Goal: Use online tool/utility: Utilize a website feature to perform a specific function

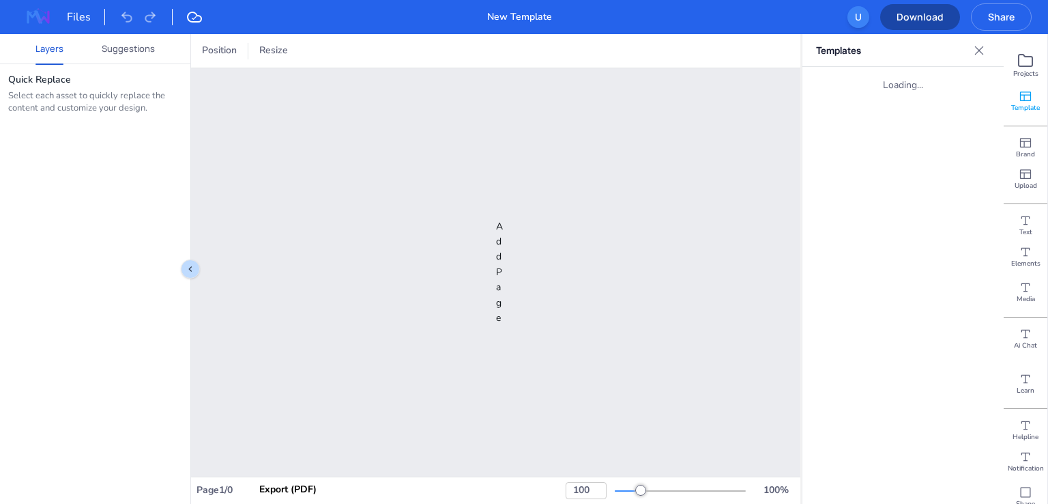
type input "31"
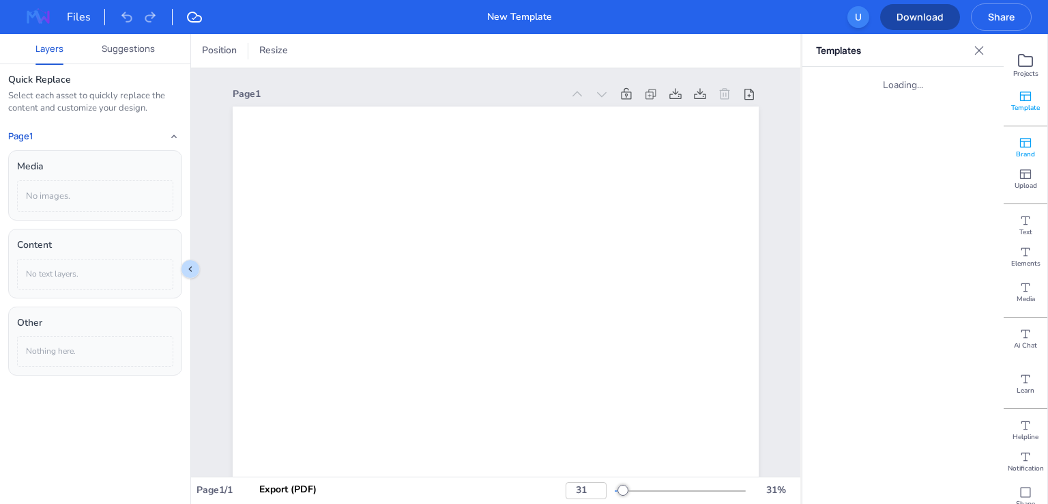
click at [1023, 144] on icon at bounding box center [1026, 143] width 14 height 14
click at [1025, 172] on icon at bounding box center [1026, 174] width 14 height 14
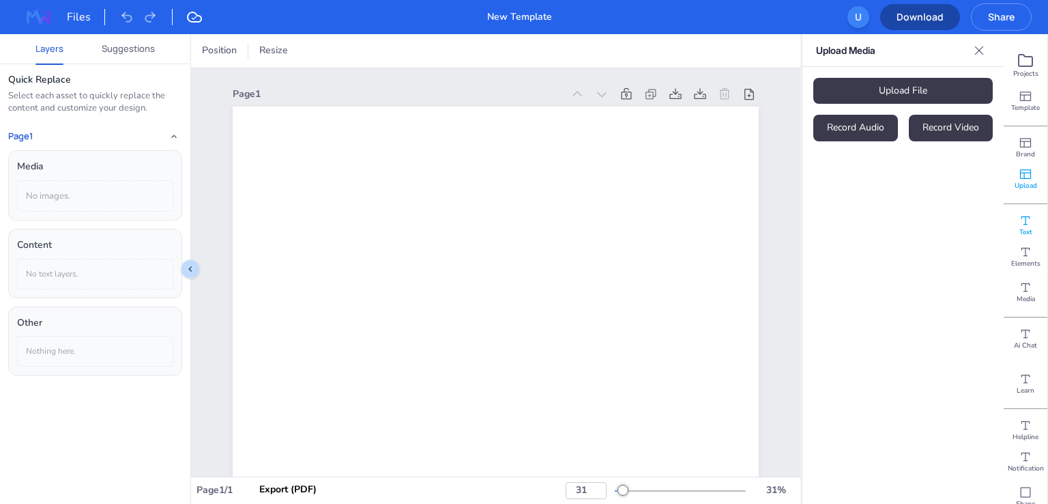
click at [1024, 225] on icon at bounding box center [1026, 221] width 14 height 14
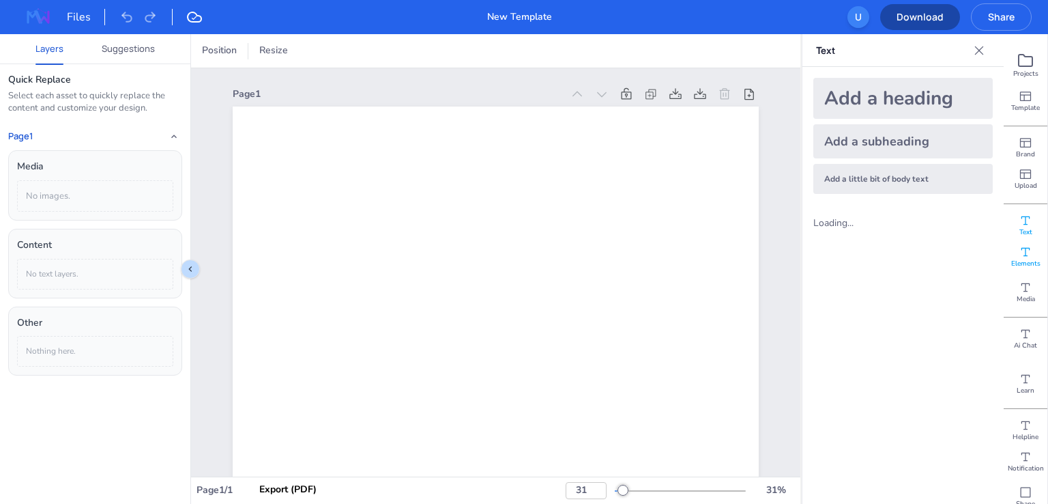
click at [1021, 250] on icon at bounding box center [1026, 252] width 14 height 14
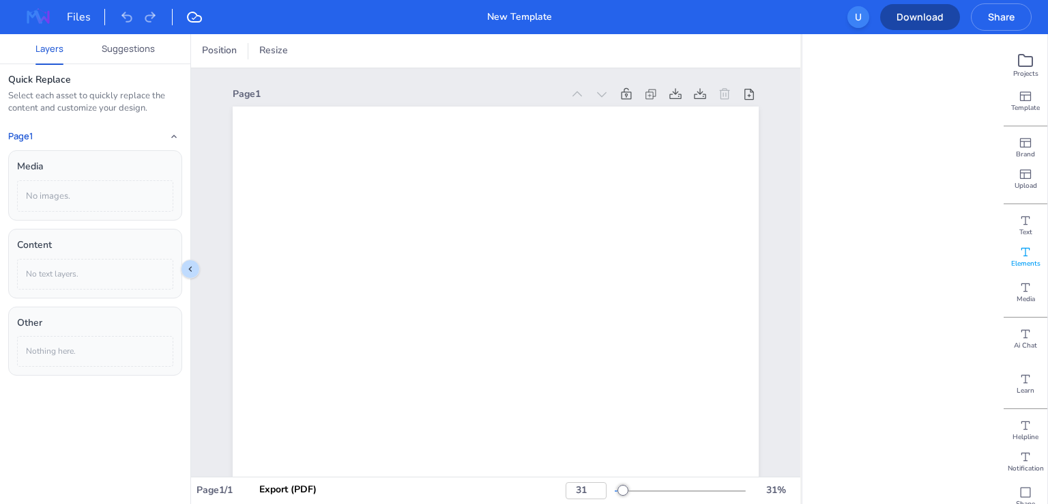
click at [1015, 203] on div "Projects Template Brand Upload Text Elements Media Ai Chat Learn Helpline Notif…" at bounding box center [1026, 268] width 44 height 469
click at [1021, 171] on icon at bounding box center [1026, 174] width 14 height 14
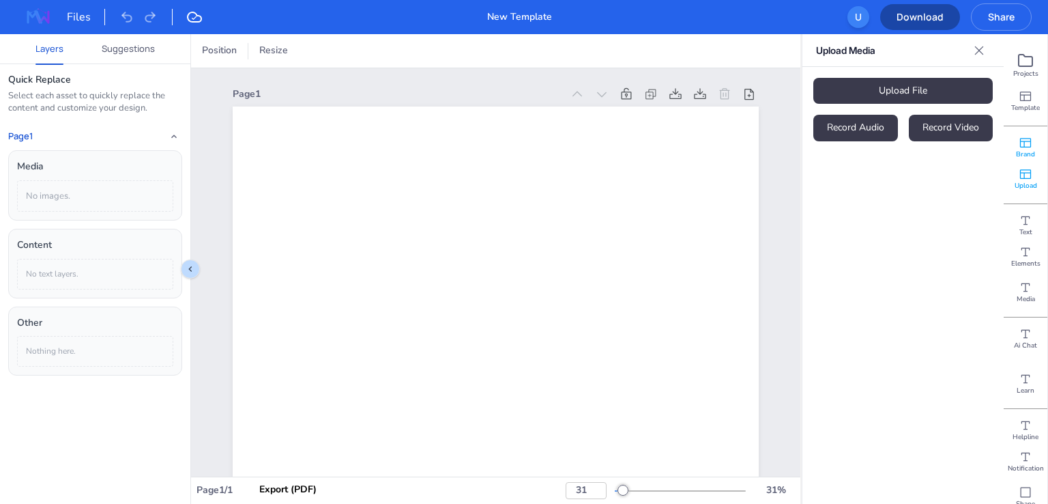
click at [1019, 140] on icon at bounding box center [1026, 143] width 14 height 14
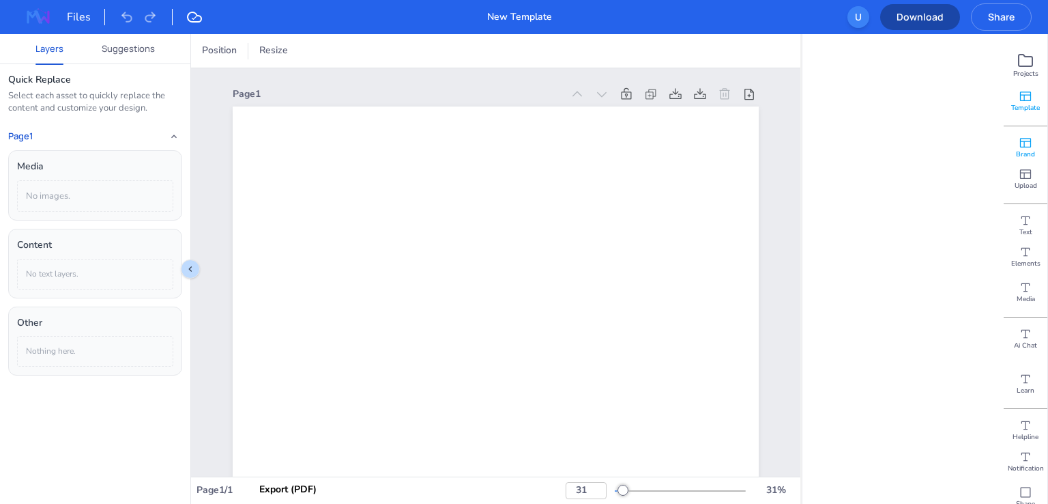
click at [1024, 92] on icon at bounding box center [1025, 96] width 11 height 10
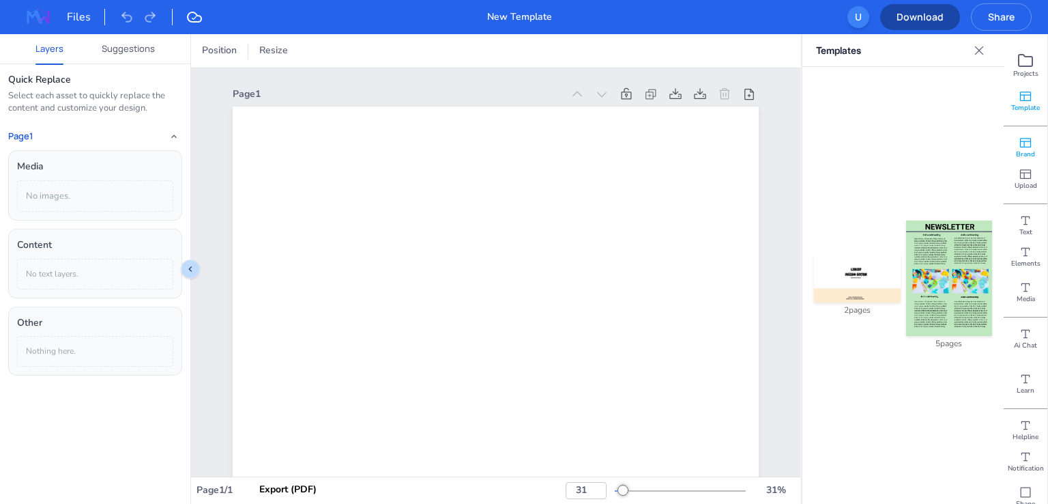
click at [1022, 149] on span "Brand" at bounding box center [1025, 154] width 19 height 10
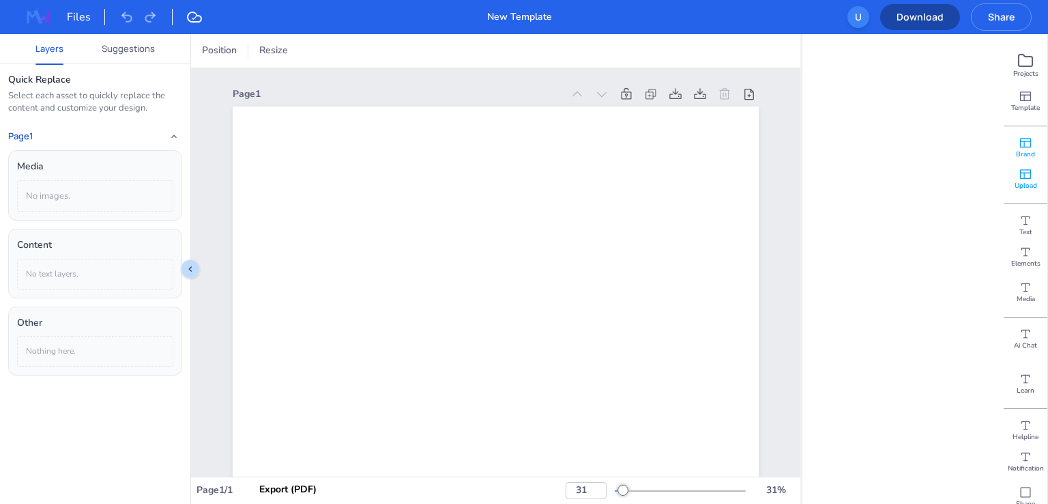
click at [1026, 184] on span "Upload" at bounding box center [1026, 186] width 23 height 10
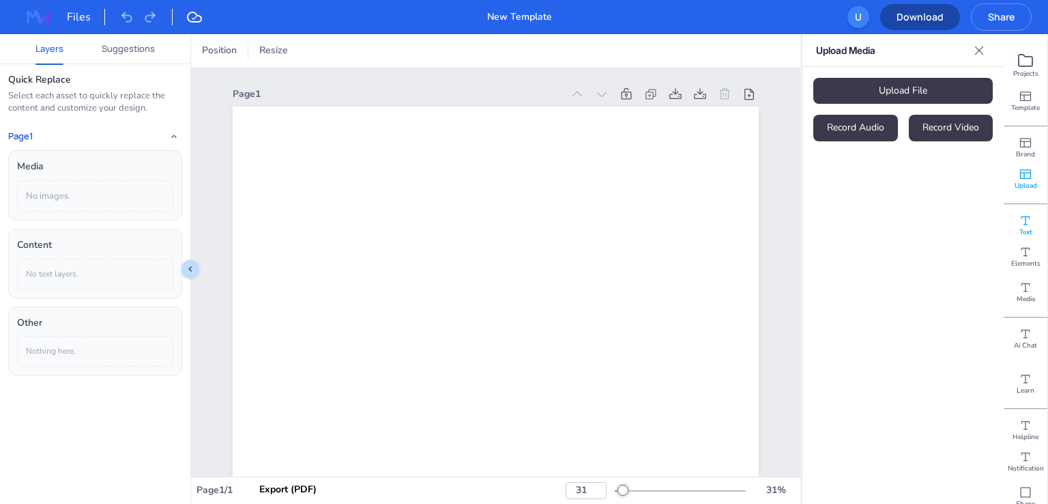
click at [1026, 214] on div "Text" at bounding box center [1026, 220] width 44 height 35
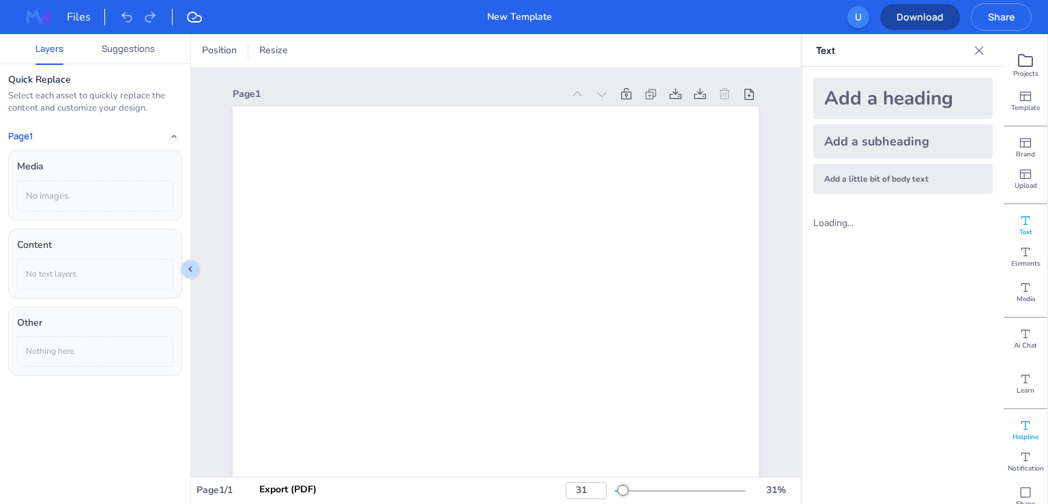
scroll to position [82, 0]
click at [1021, 418] on span "Shape" at bounding box center [1025, 422] width 19 height 10
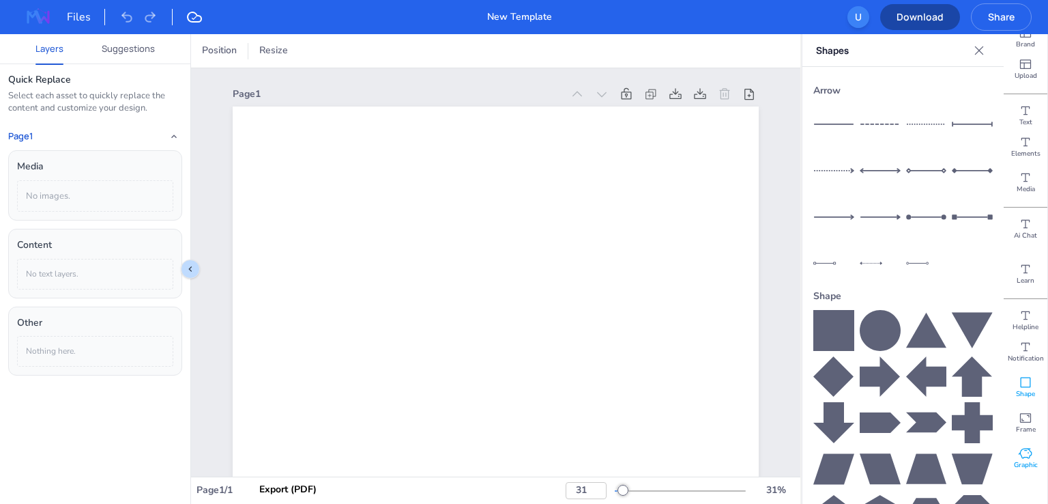
scroll to position [126, 0]
click at [1026, 447] on span "Graphic" at bounding box center [1026, 449] width 24 height 10
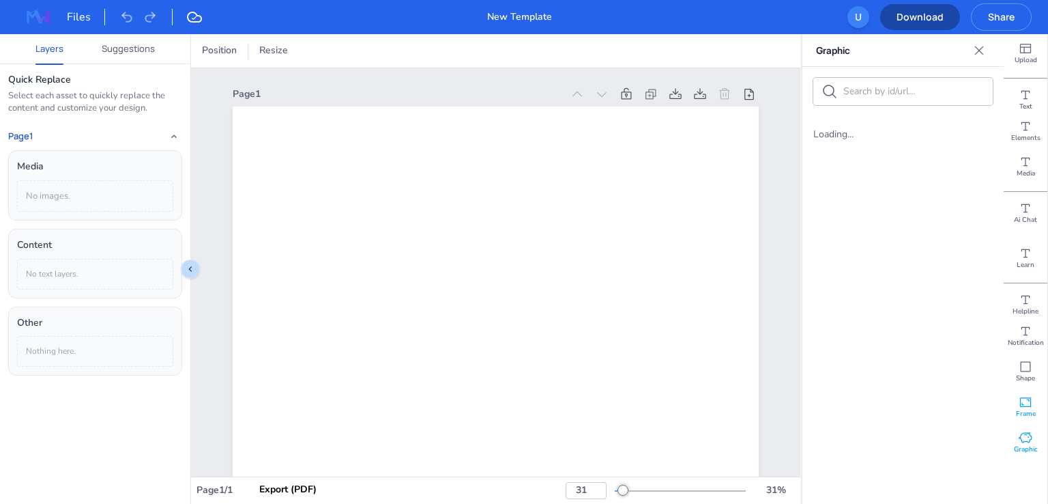
click at [1021, 412] on span "Frame" at bounding box center [1026, 414] width 20 height 10
click at [1021, 376] on span "Shape" at bounding box center [1025, 378] width 19 height 10
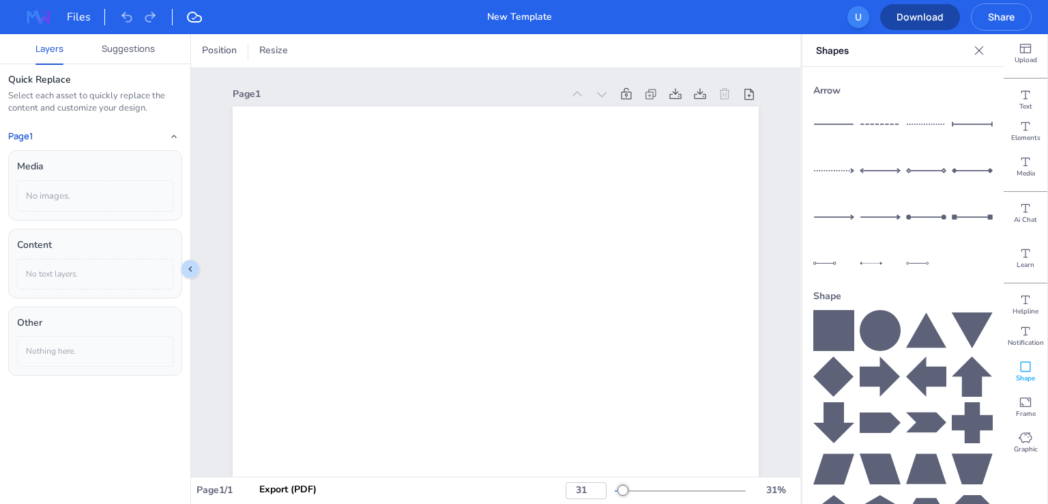
click at [1021, 321] on div "Notification" at bounding box center [1026, 335] width 44 height 35
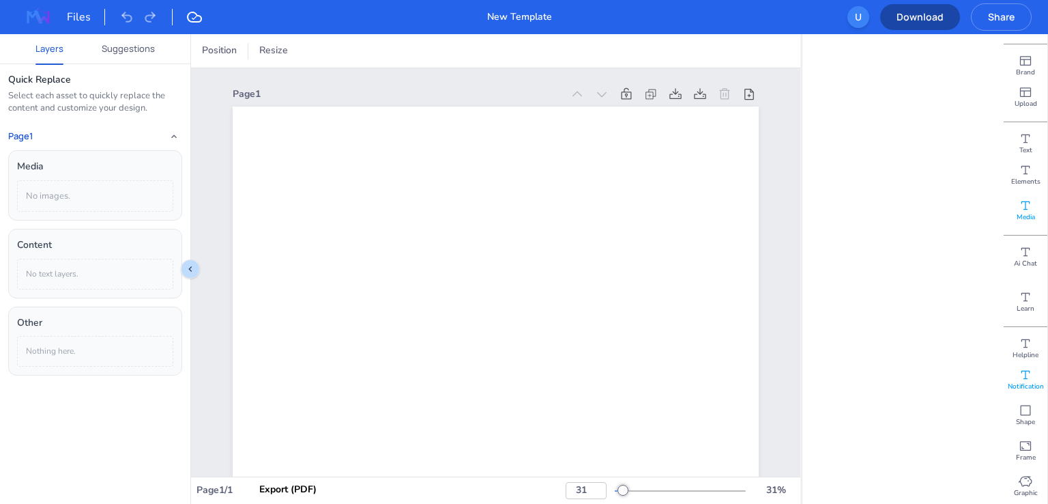
click at [1017, 214] on span "Media" at bounding box center [1026, 217] width 18 height 10
click at [1017, 160] on div "Elements" at bounding box center [1026, 174] width 44 height 35
click at [1021, 118] on div "Projects Template Brand Upload Text Elements Media Ai Chat Learn Helpline Notif…" at bounding box center [1026, 268] width 44 height 469
click at [1022, 88] on icon at bounding box center [1026, 92] width 14 height 14
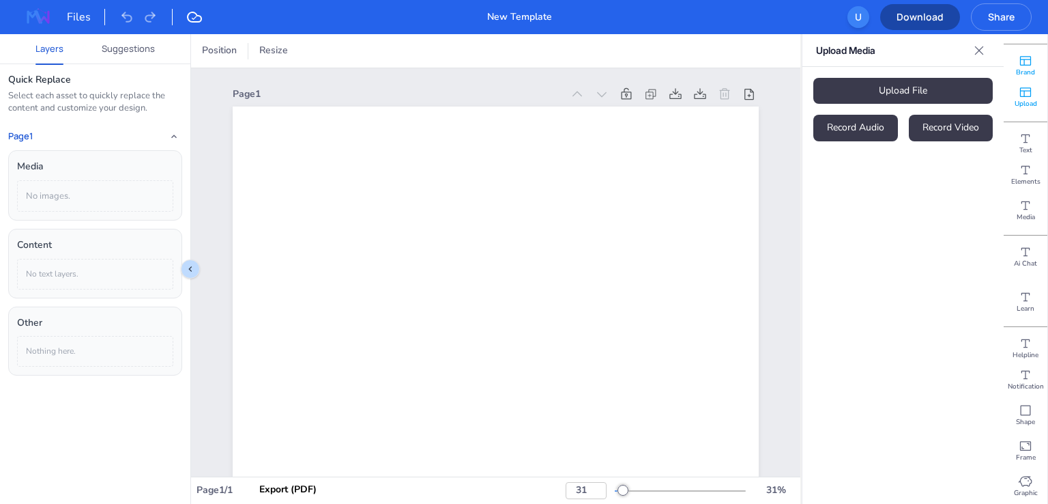
click at [1021, 63] on icon at bounding box center [1026, 61] width 14 height 14
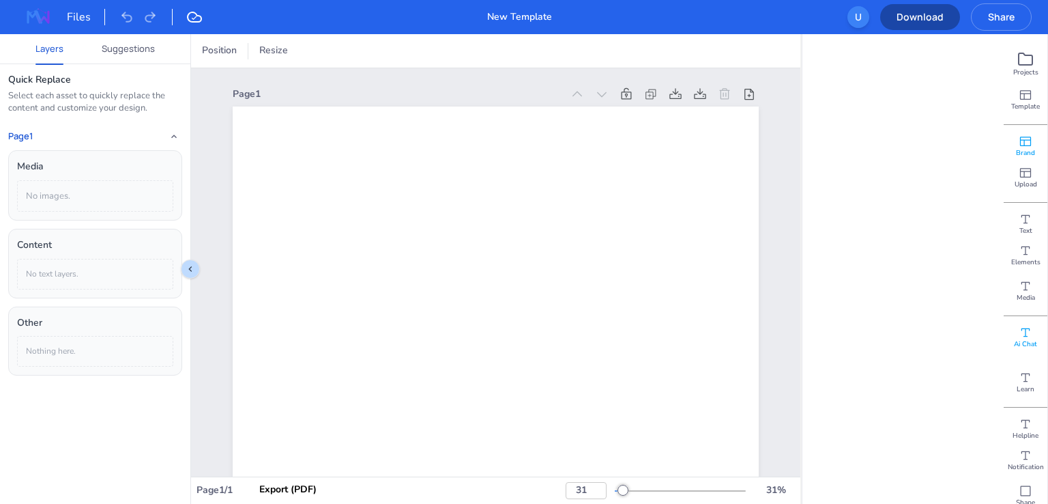
scroll to position [0, 0]
click at [1026, 74] on span "Projects" at bounding box center [1025, 74] width 25 height 10
